Goal: Information Seeking & Learning: Learn about a topic

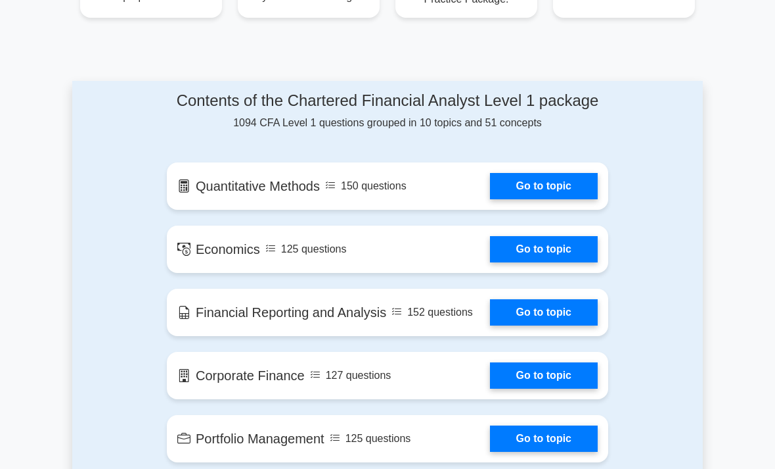
scroll to position [661, 0]
click at [561, 199] on link "Go to topic" at bounding box center [544, 186] width 108 height 26
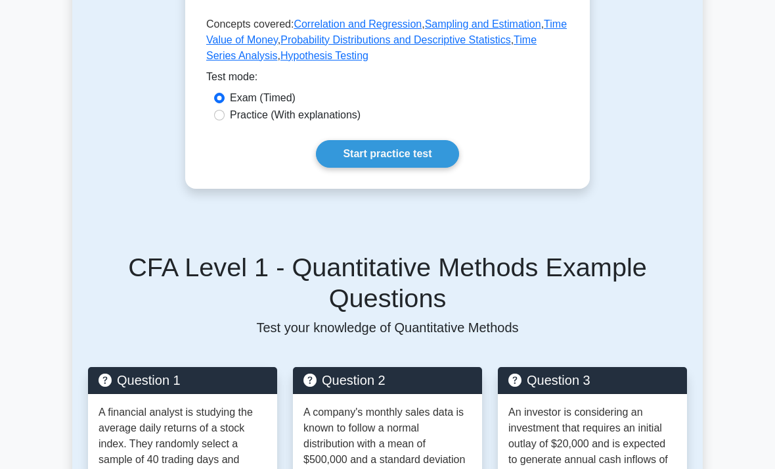
scroll to position [846, 0]
click at [421, 168] on link "Start practice test" at bounding box center [387, 154] width 143 height 28
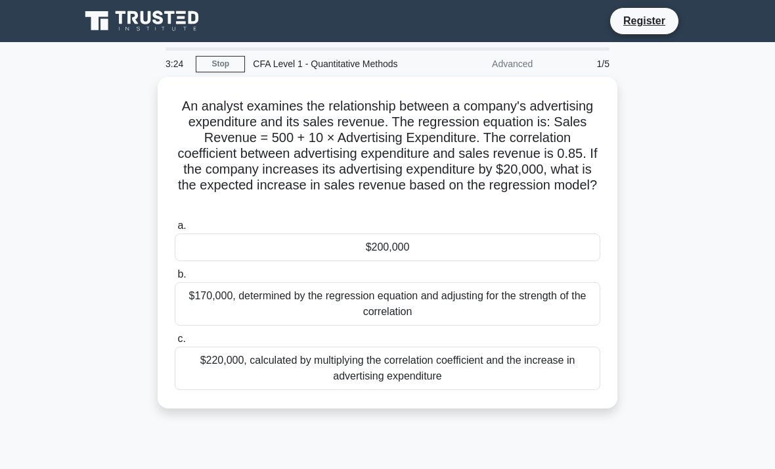
click at [481, 320] on div "$170,000, determined by the regression equation and adjusting for the strength …" at bounding box center [388, 303] width 426 height 43
click at [175, 279] on input "b. $170,000, determined by the regression equation and adjusting for the streng…" at bounding box center [175, 274] width 0 height 9
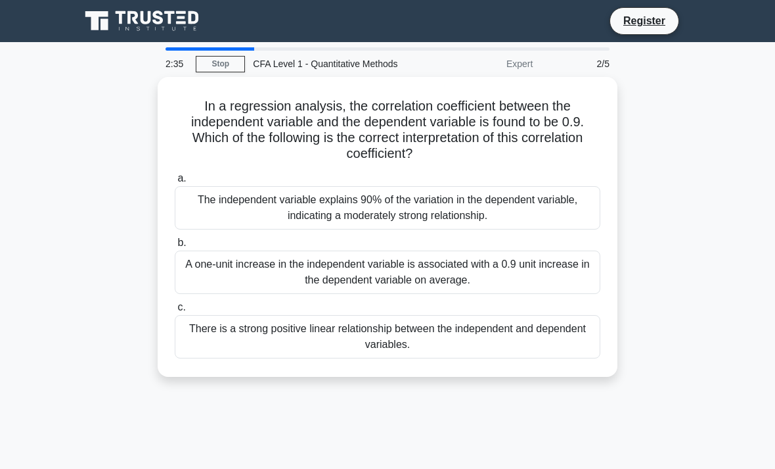
click at [562, 267] on div "A one-unit increase in the independent variable is associated with a 0.9 unit i…" at bounding box center [388, 271] width 426 height 43
click at [175, 247] on input "b. A one-unit increase in the independent variable is associated with a 0.9 uni…" at bounding box center [175, 243] width 0 height 9
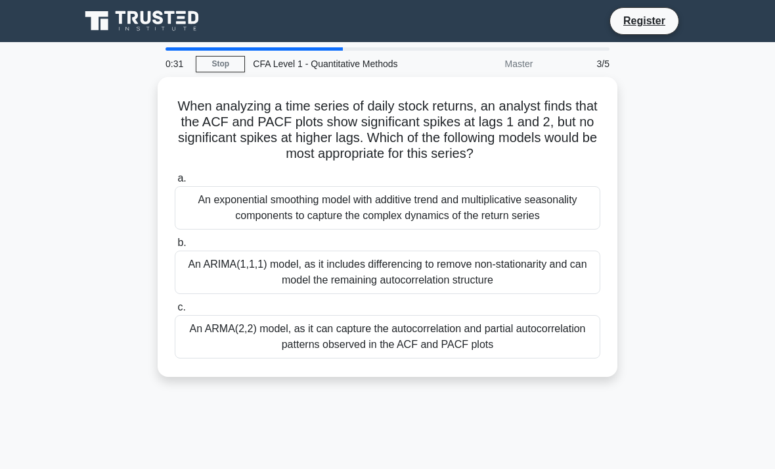
click at [504, 331] on div "An ARMA(2,2) model, as it can capture the autocorrelation and partial autocorre…" at bounding box center [388, 336] width 426 height 43
click at [175, 312] on input "c. An ARMA(2,2) model, as it can capture the autocorrelation and partial autoco…" at bounding box center [175, 307] width 0 height 9
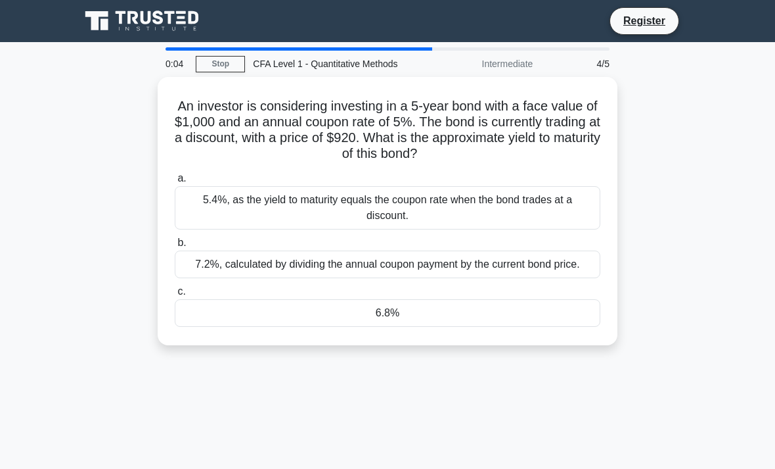
click at [523, 215] on div "5.4%, as the yield to maturity equals the coupon rate when the bond trades at a…" at bounding box center [388, 207] width 426 height 43
click at [175, 183] on input "a. 5.4%, as the yield to maturity equals the coupon rate when the bond trades a…" at bounding box center [175, 178] width 0 height 9
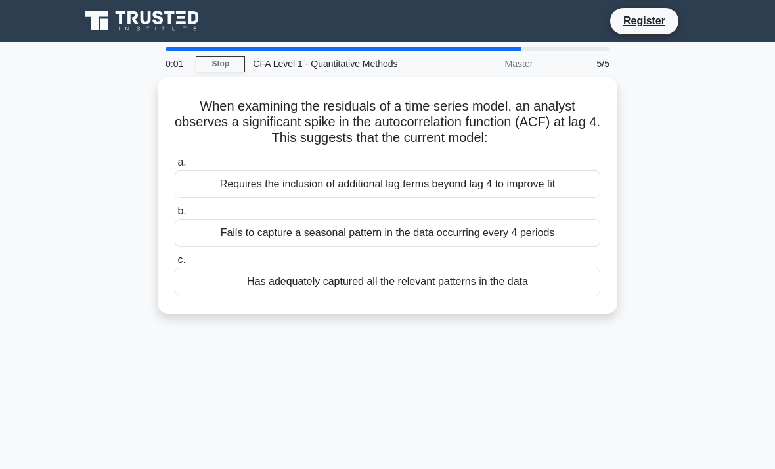
click at [410, 295] on div "Has adequately captured all the relevant patterns in the data" at bounding box center [388, 281] width 426 height 28
click at [175, 264] on input "c. Has adequately captured all the relevant patterns in the data" at bounding box center [175, 260] width 0 height 9
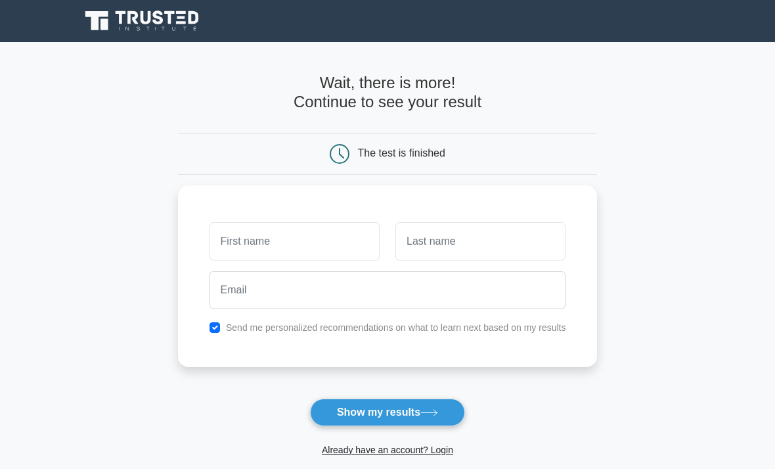
click at [324, 235] on input "text" at bounding box center [295, 241] width 170 height 38
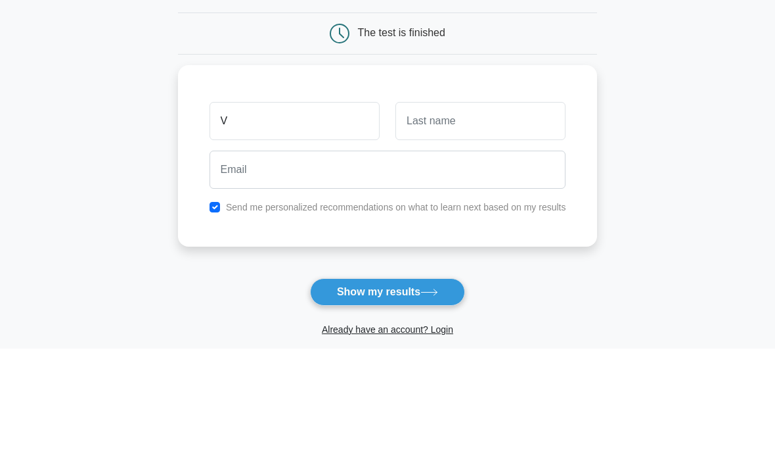
type input "V"
click at [464, 222] on input "text" at bounding box center [481, 241] width 170 height 38
type input "Hghhh"
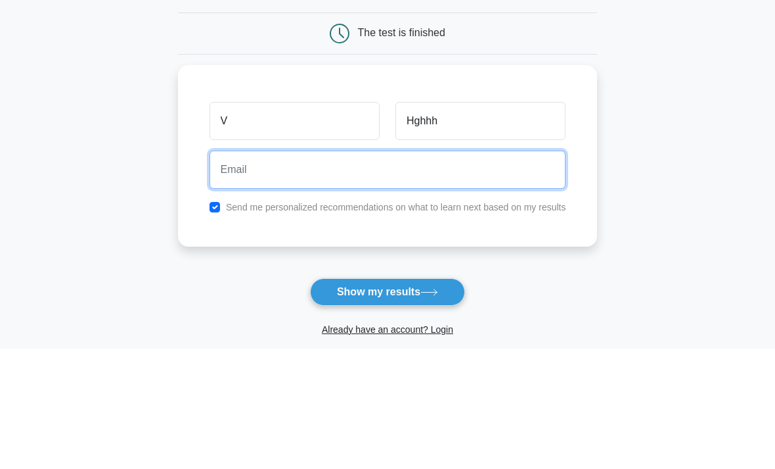
click at [421, 271] on input "email" at bounding box center [388, 290] width 357 height 38
type input "akg.tushar@"
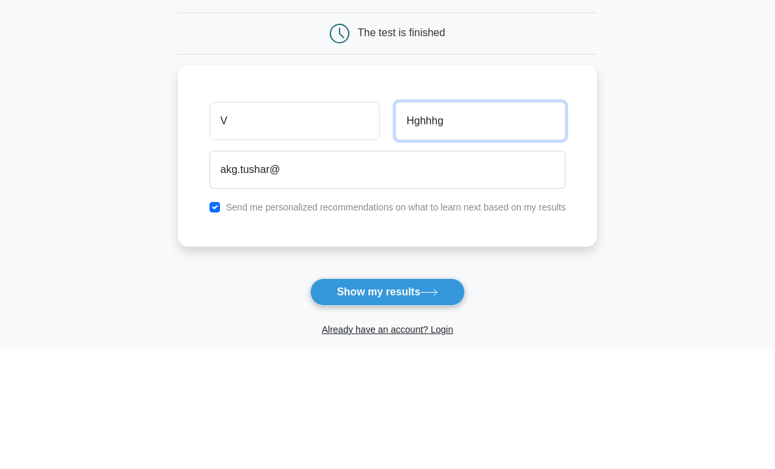
type input "Hghhhg"
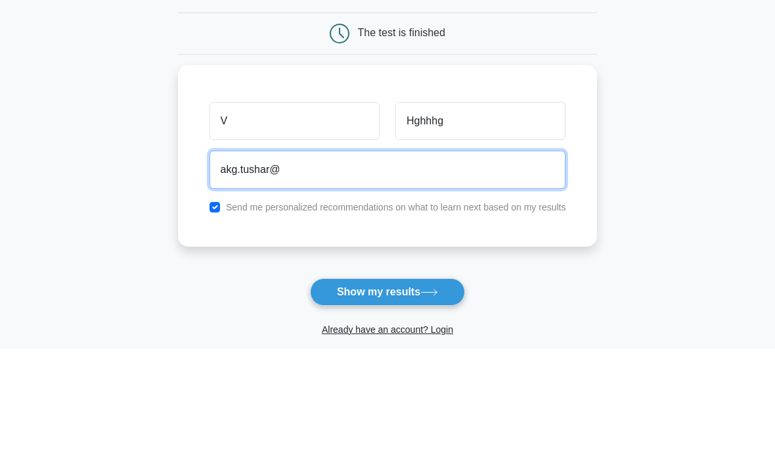
click at [375, 271] on input "akg.tushar@" at bounding box center [388, 290] width 357 height 38
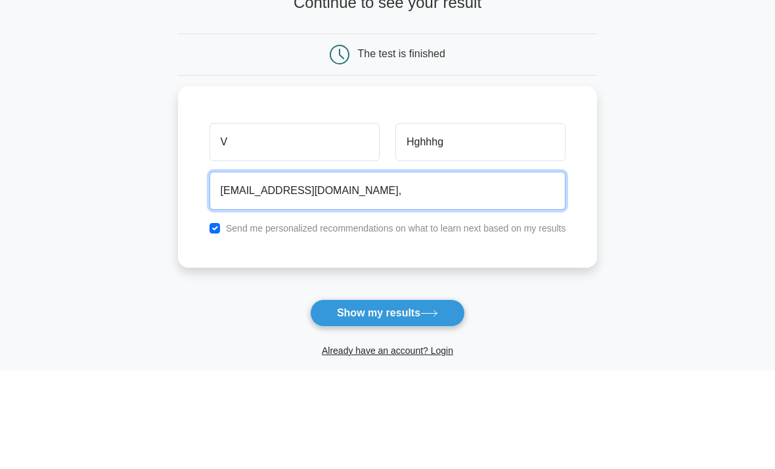
scroll to position [99, 0]
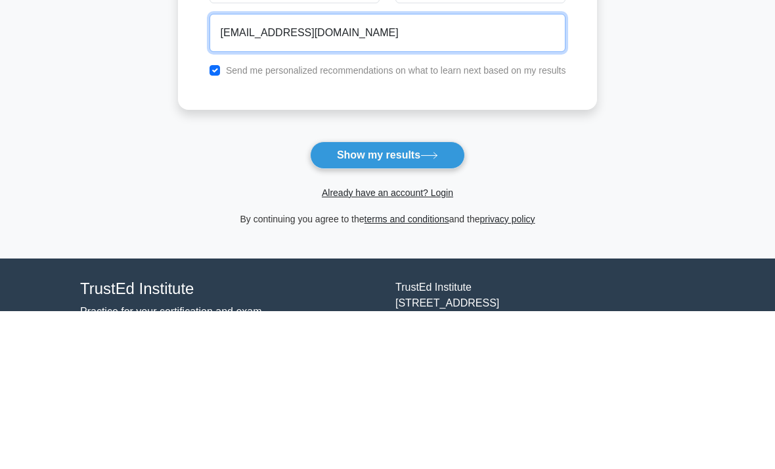
type input "akg.tushar@gmail.com"
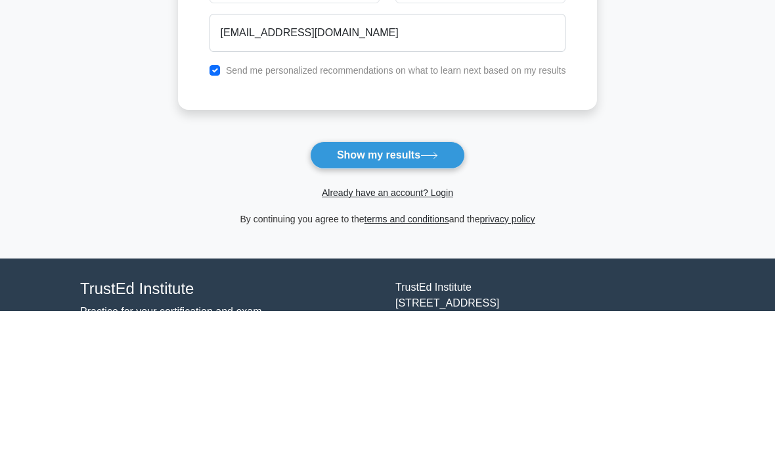
click at [447, 300] on button "Show my results" at bounding box center [387, 314] width 155 height 28
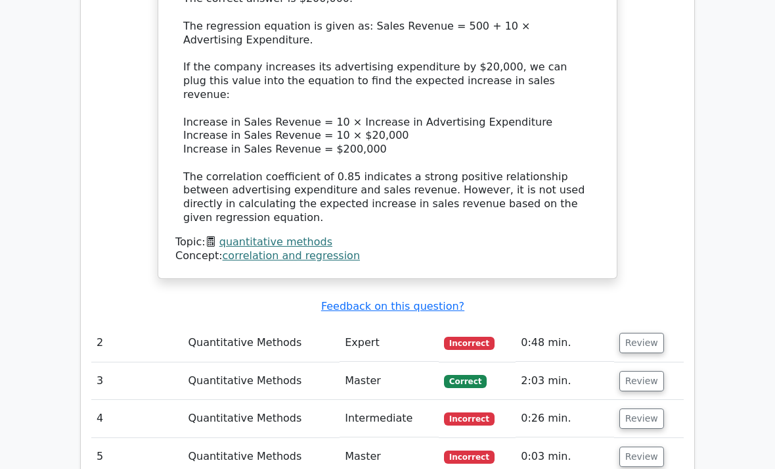
scroll to position [1417, 0]
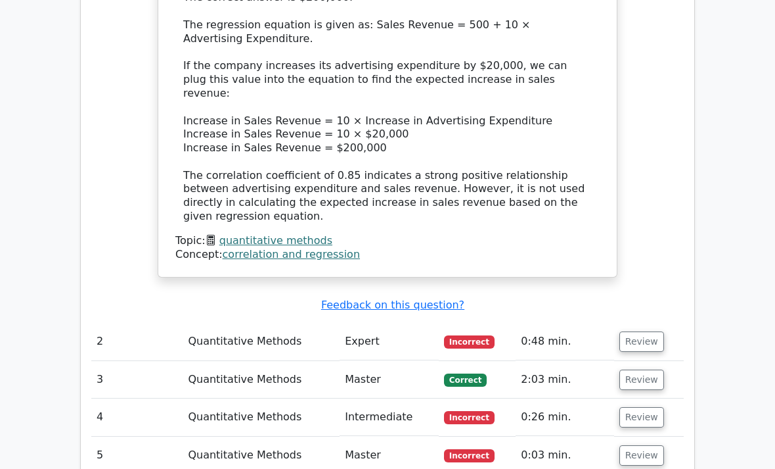
click at [549, 323] on td "0:48 min." at bounding box center [565, 341] width 99 height 37
click at [418, 323] on td "Expert" at bounding box center [389, 341] width 99 height 37
click at [376, 323] on td "Expert" at bounding box center [389, 341] width 99 height 37
click at [633, 331] on button "Review" at bounding box center [642, 341] width 45 height 20
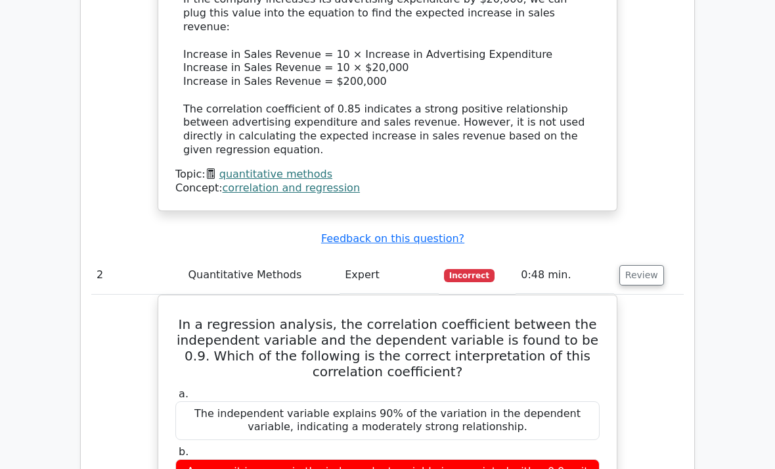
scroll to position [0, 0]
click at [604, 446] on div "b. A one-unit increase in the independent variable is associated with a 0.9 uni…" at bounding box center [388, 472] width 440 height 53
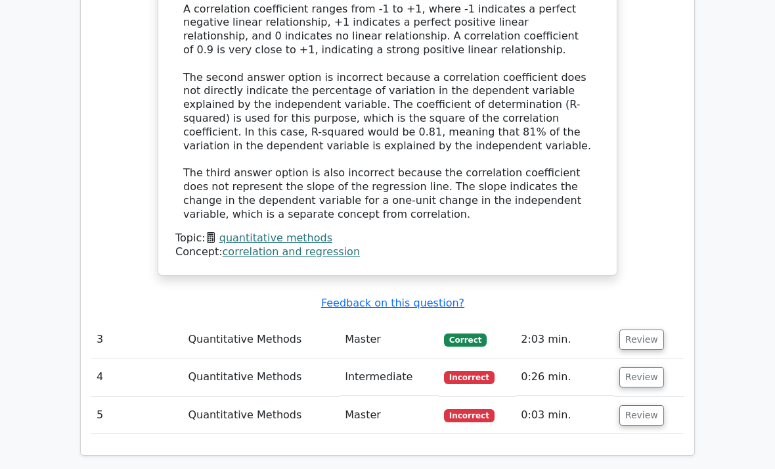
scroll to position [2154, 0]
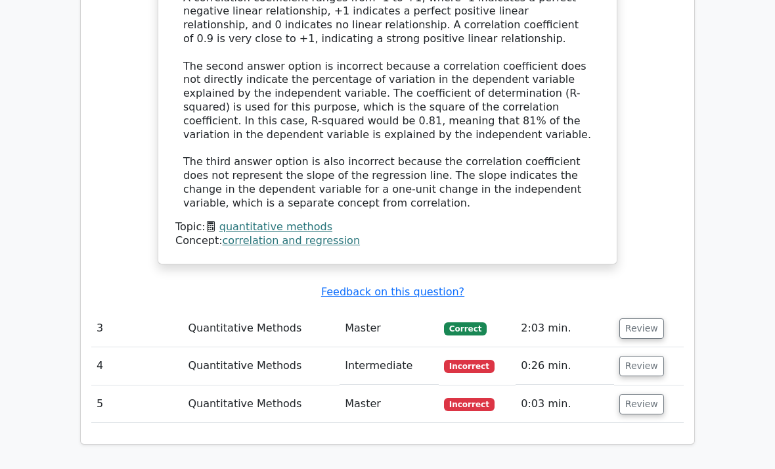
click at [645, 318] on button "Review" at bounding box center [642, 328] width 45 height 20
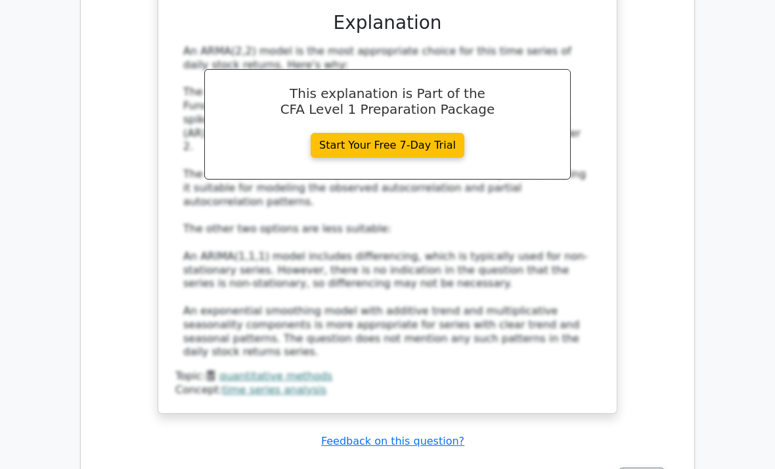
scroll to position [2769, 0]
click at [655, 467] on button "Review" at bounding box center [642, 477] width 45 height 20
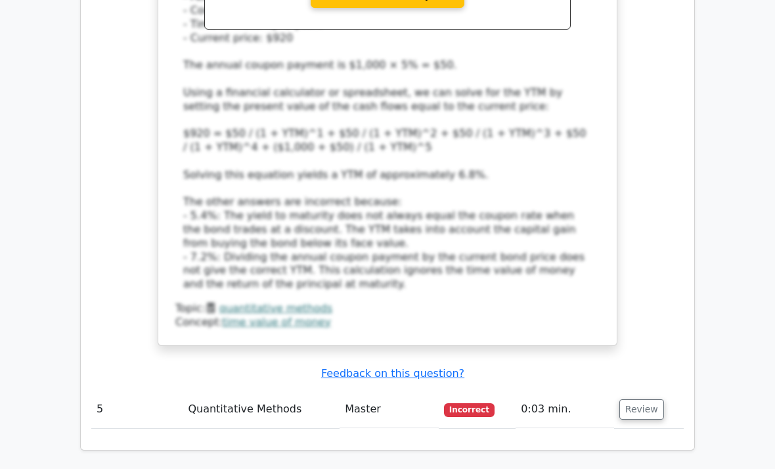
click at [649, 400] on button "Review" at bounding box center [642, 410] width 45 height 20
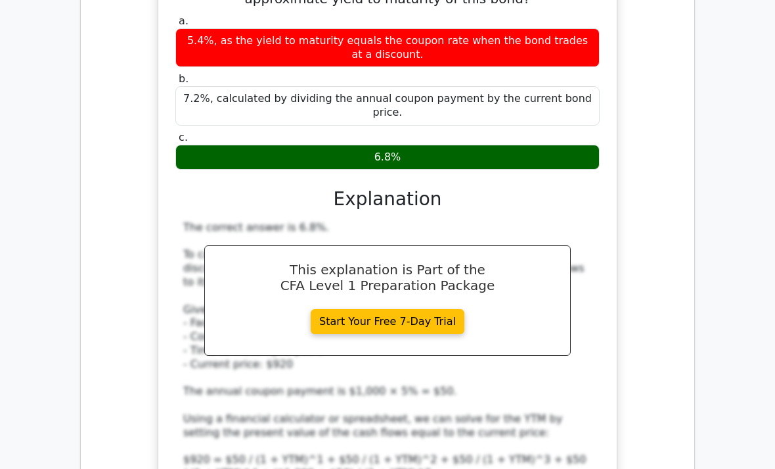
scroll to position [3239, 0]
